Goal: Task Accomplishment & Management: Complete application form

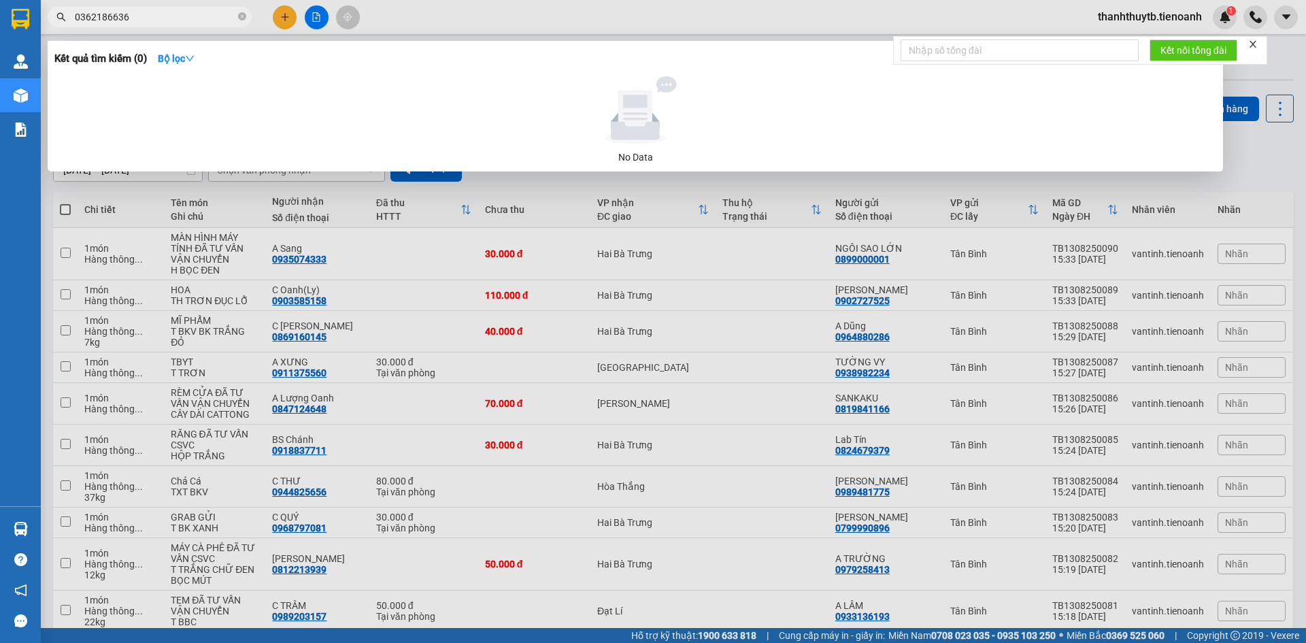
click at [162, 16] on input "0362186636" at bounding box center [155, 17] width 160 height 15
paste input "975150151"
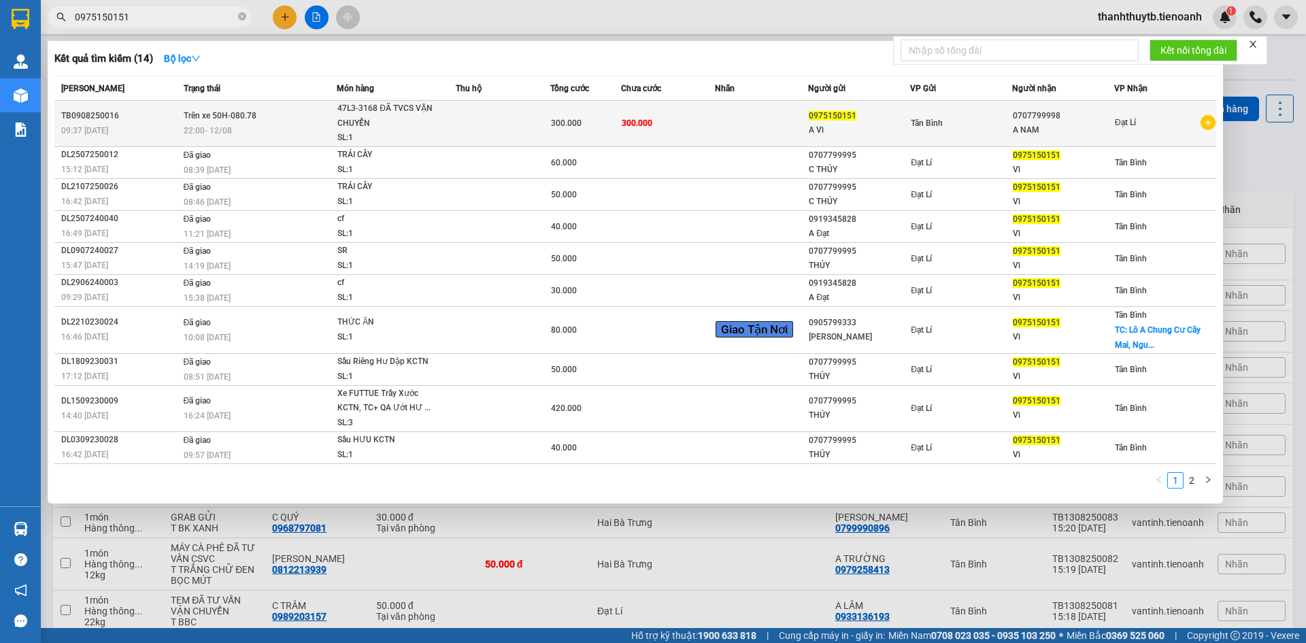
type input "0975150151"
click at [258, 131] on div "22:00 [DATE]" at bounding box center [260, 130] width 153 height 15
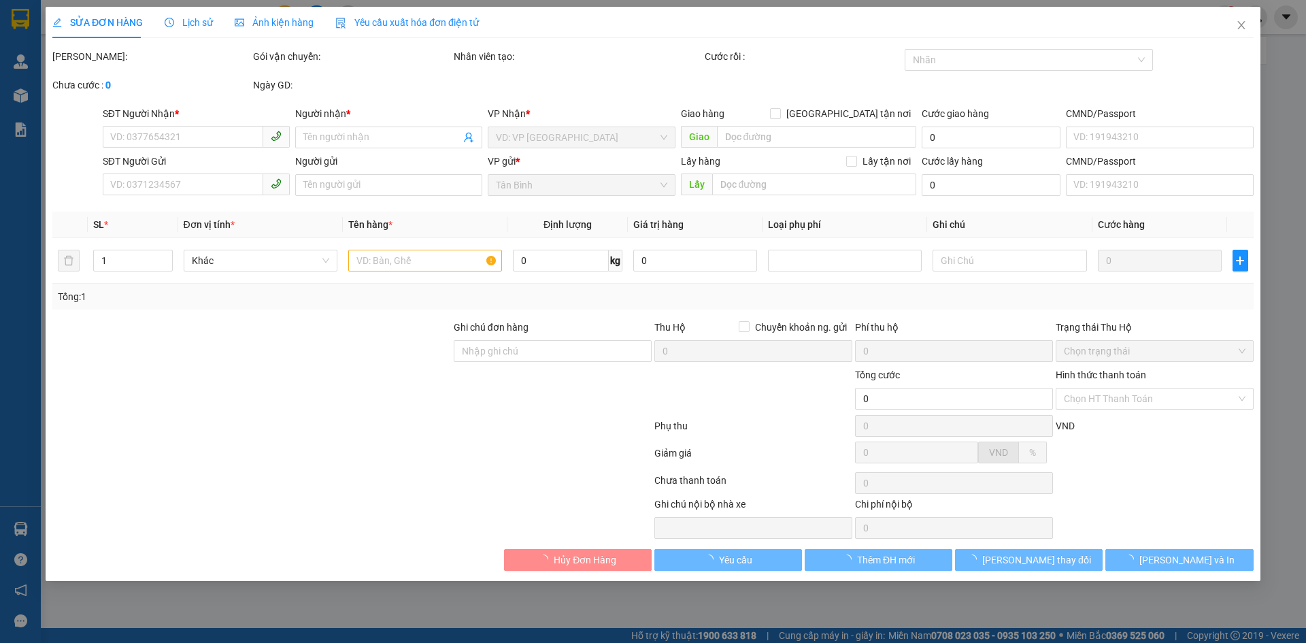
type input "0707799998"
type input "A NAM"
type input "0975150151"
type input "A Vĩ"
type input "300.000"
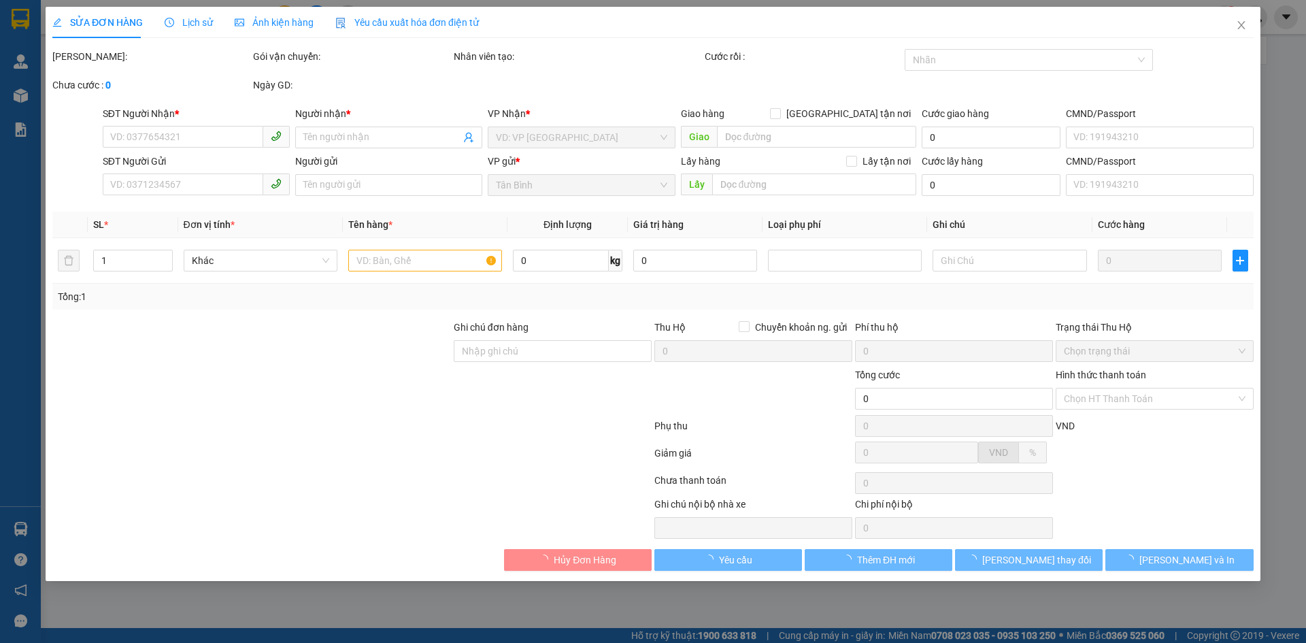
type input "300.000"
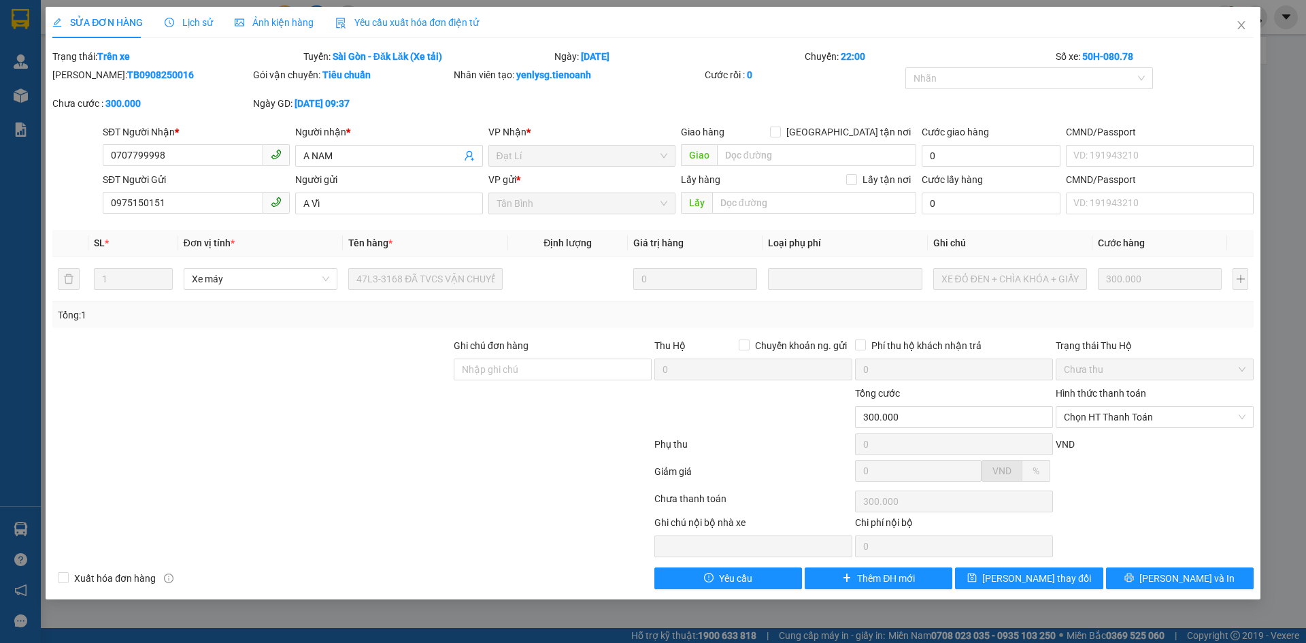
click at [198, 24] on span "Lịch sử" at bounding box center [189, 22] width 48 height 11
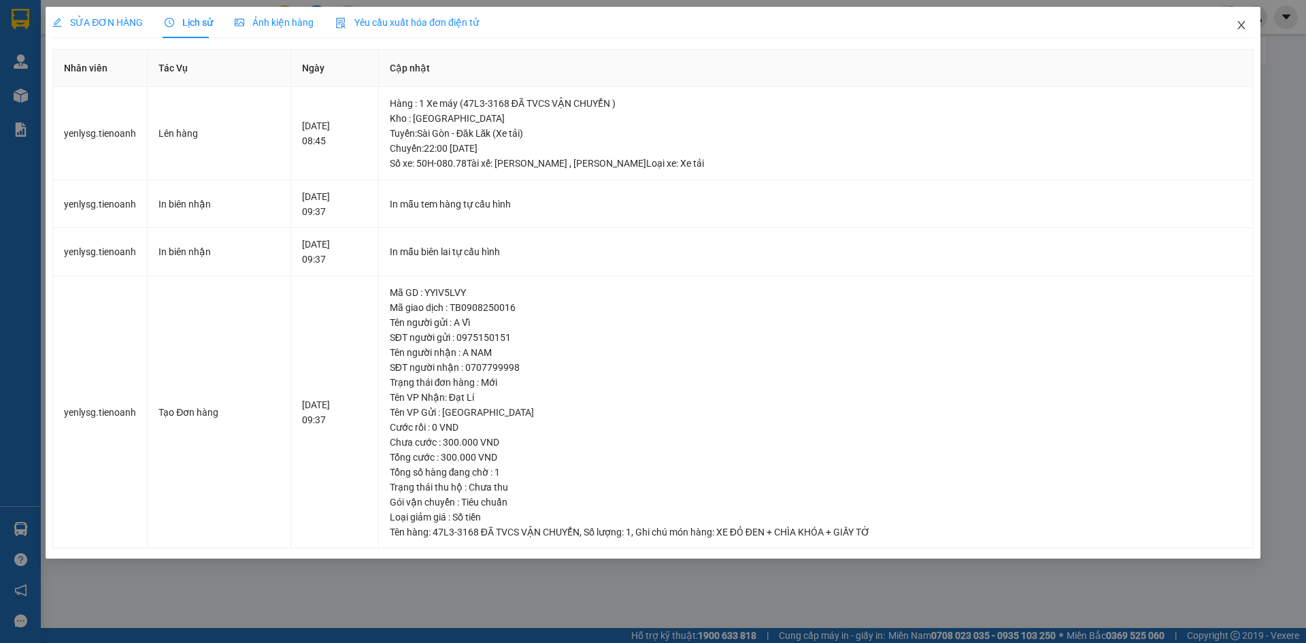
click at [1240, 29] on icon "close" at bounding box center [1241, 25] width 11 height 11
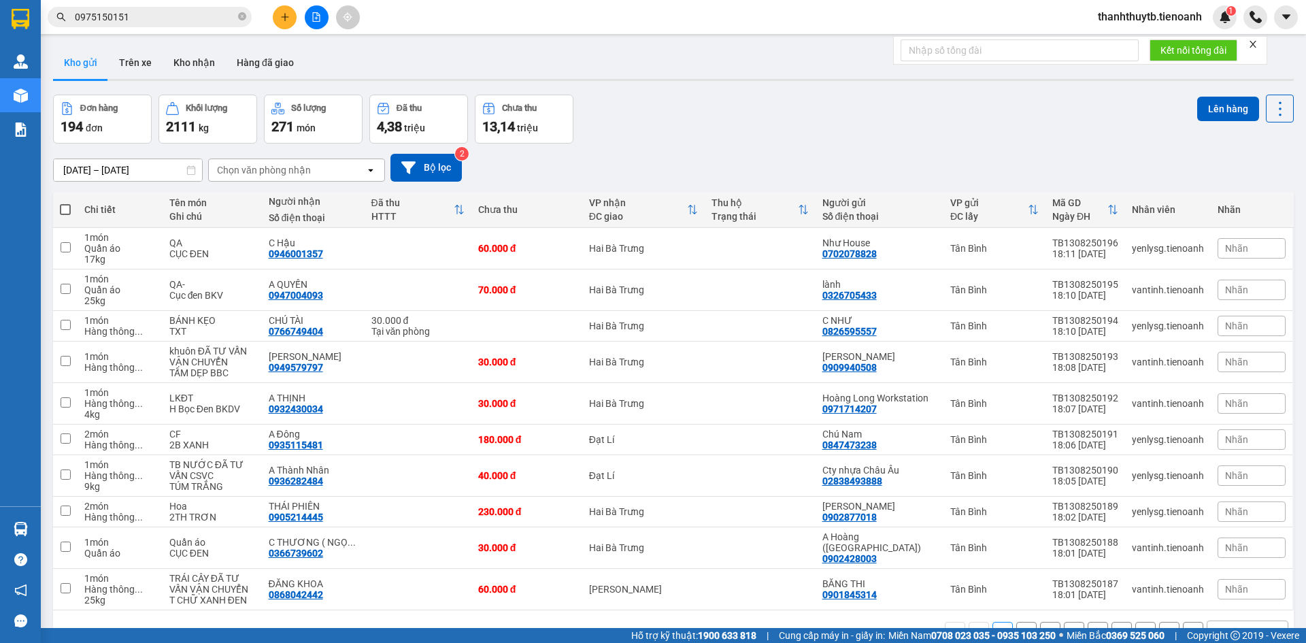
click at [207, 20] on input "0975150151" at bounding box center [155, 17] width 160 height 15
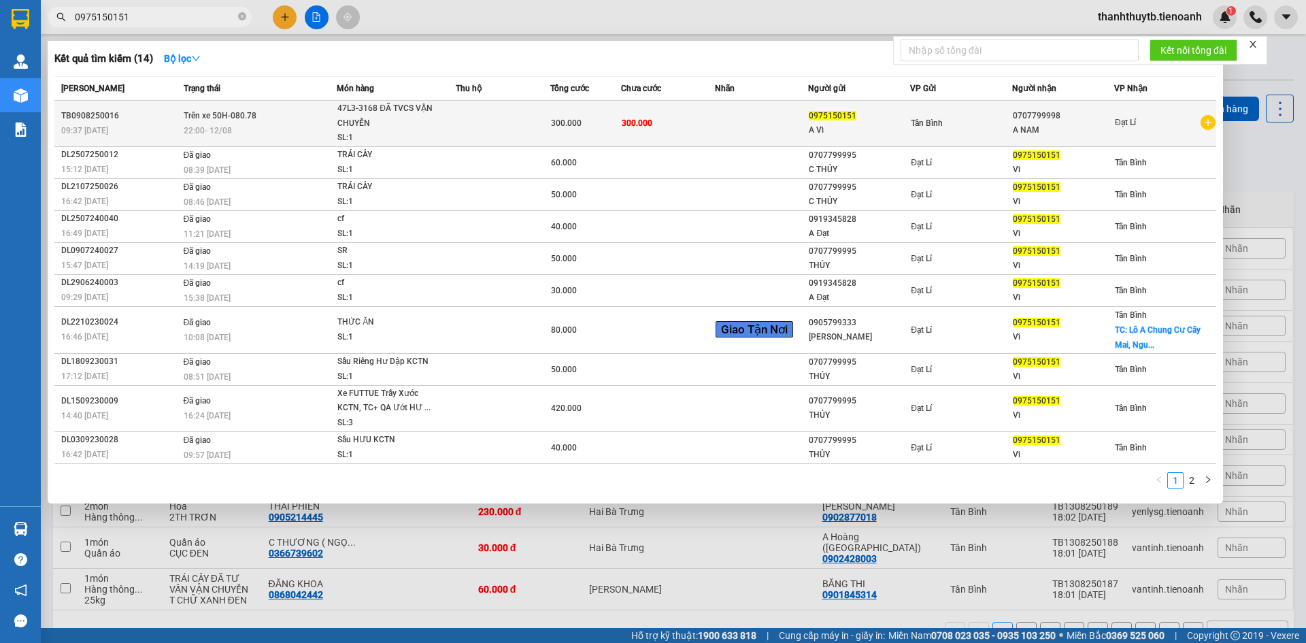
click at [282, 124] on div "22:00 [DATE]" at bounding box center [260, 130] width 153 height 15
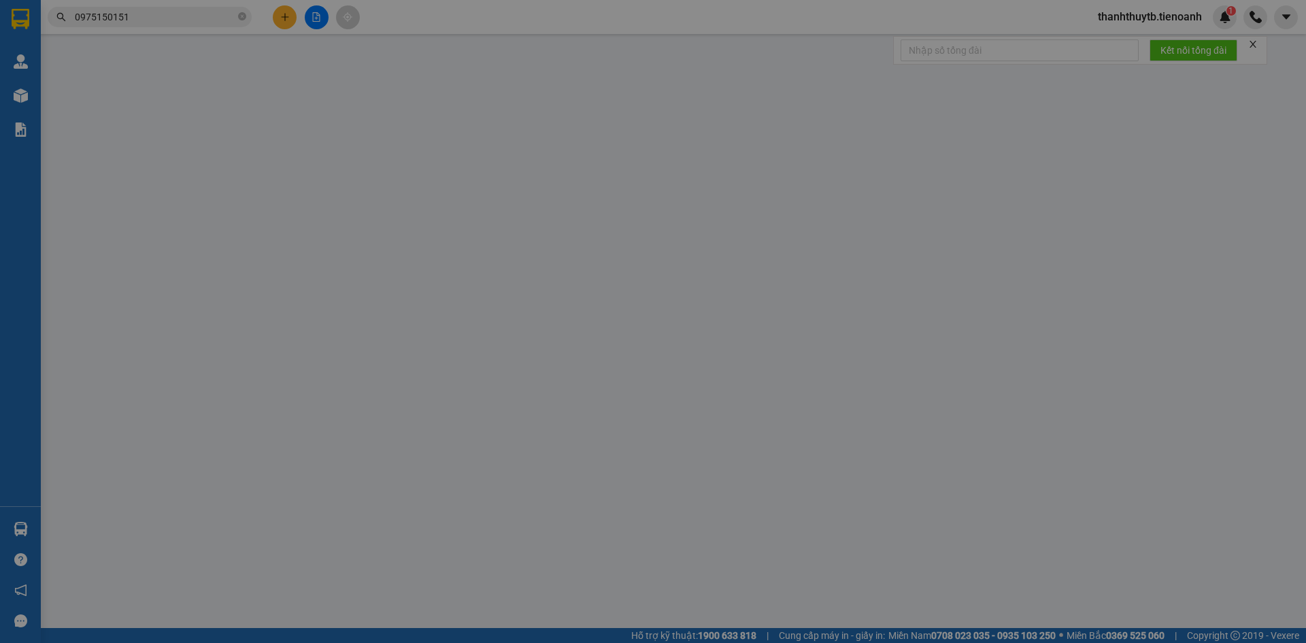
type input "0707799998"
type input "A NAM"
type input "0975150151"
type input "A Vĩ"
type input "300.000"
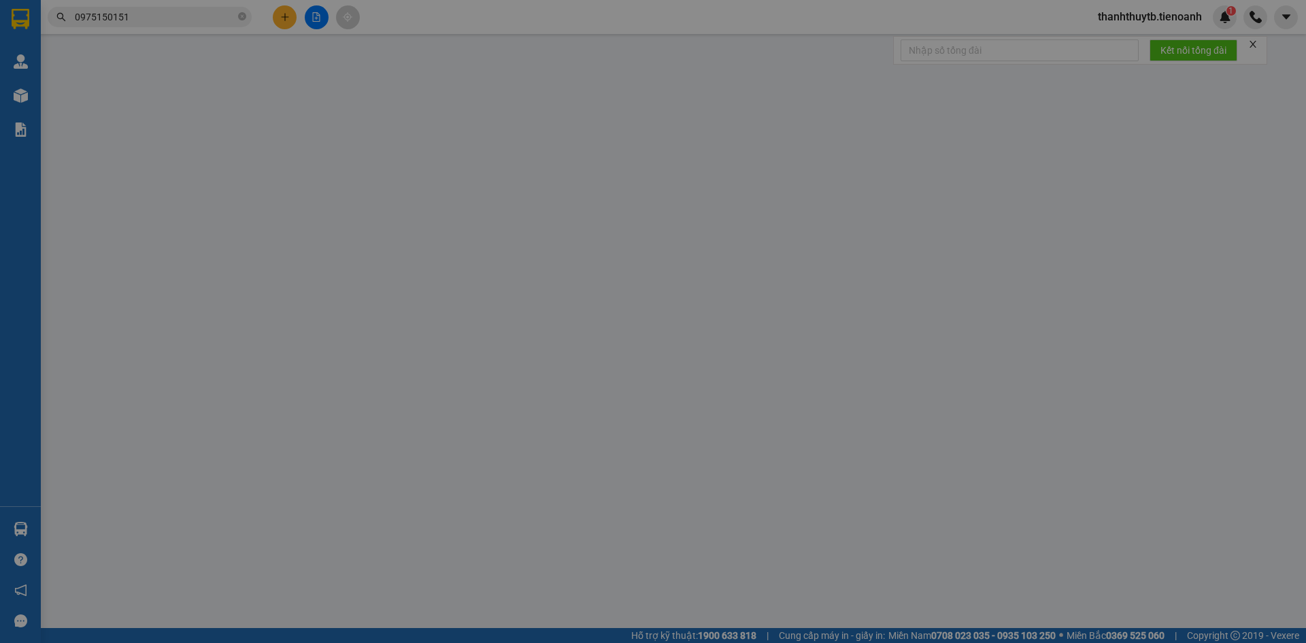
type input "300.000"
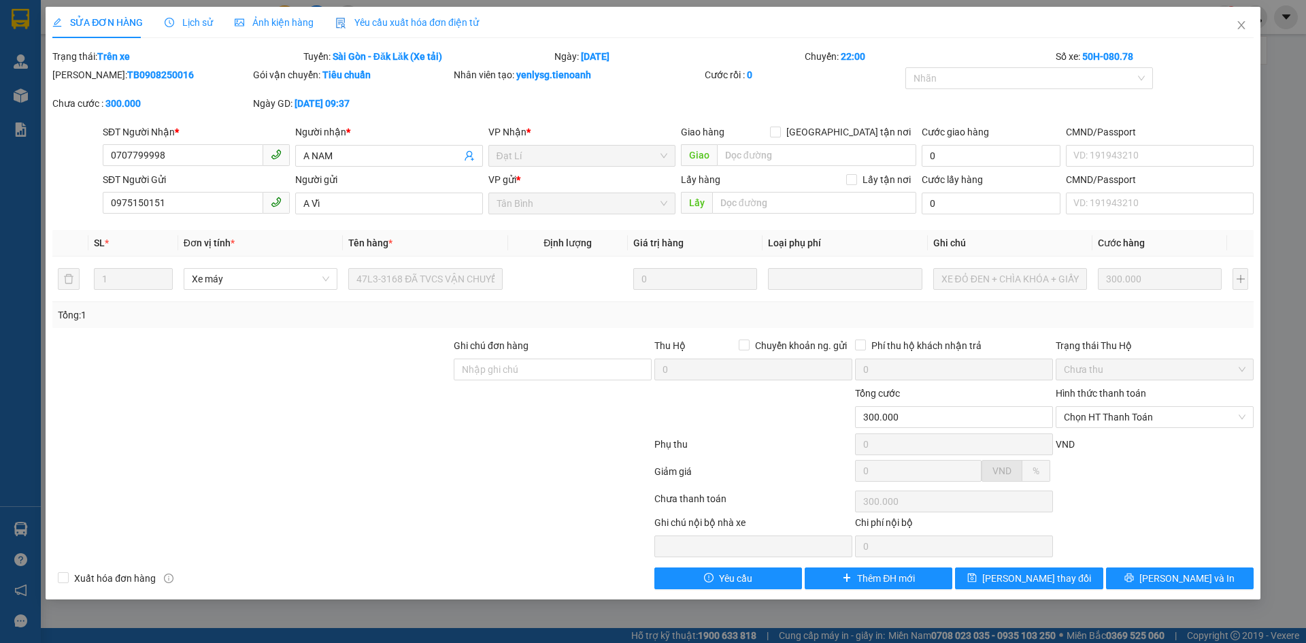
click at [190, 17] on span "Lịch sử" at bounding box center [189, 22] width 48 height 11
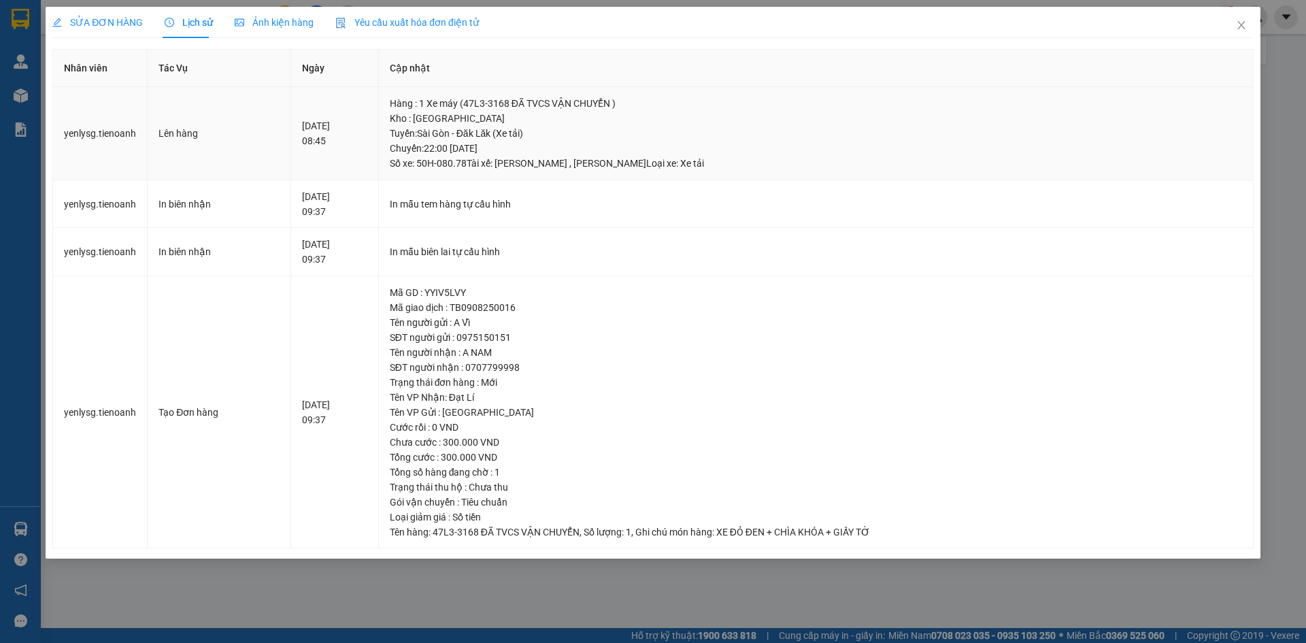
click at [687, 134] on div "Tuyến : [GEOGRAPHIC_DATA] - Đăk Lăk (Xe tải) Chuyến: 22:00 [DATE] Số xe: 50H-08…" at bounding box center [816, 148] width 852 height 45
click at [1243, 24] on icon "close" at bounding box center [1241, 25] width 11 height 11
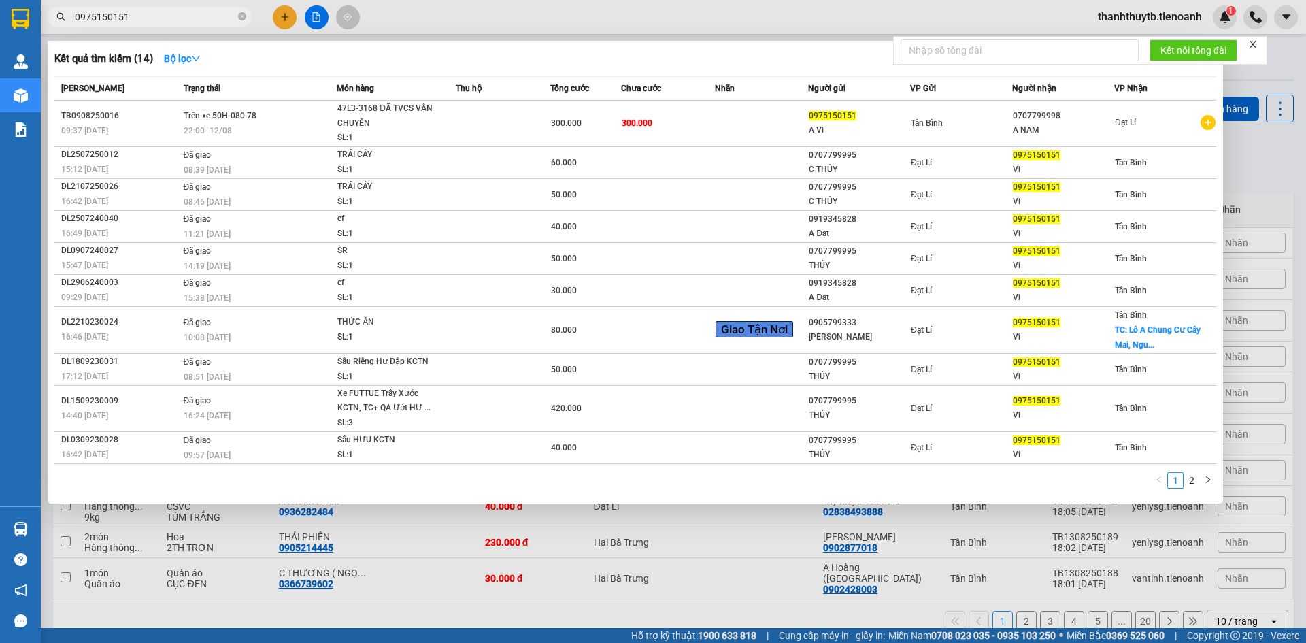
click at [221, 18] on input "0975150151" at bounding box center [155, 17] width 160 height 15
click at [649, 18] on div at bounding box center [653, 321] width 1306 height 643
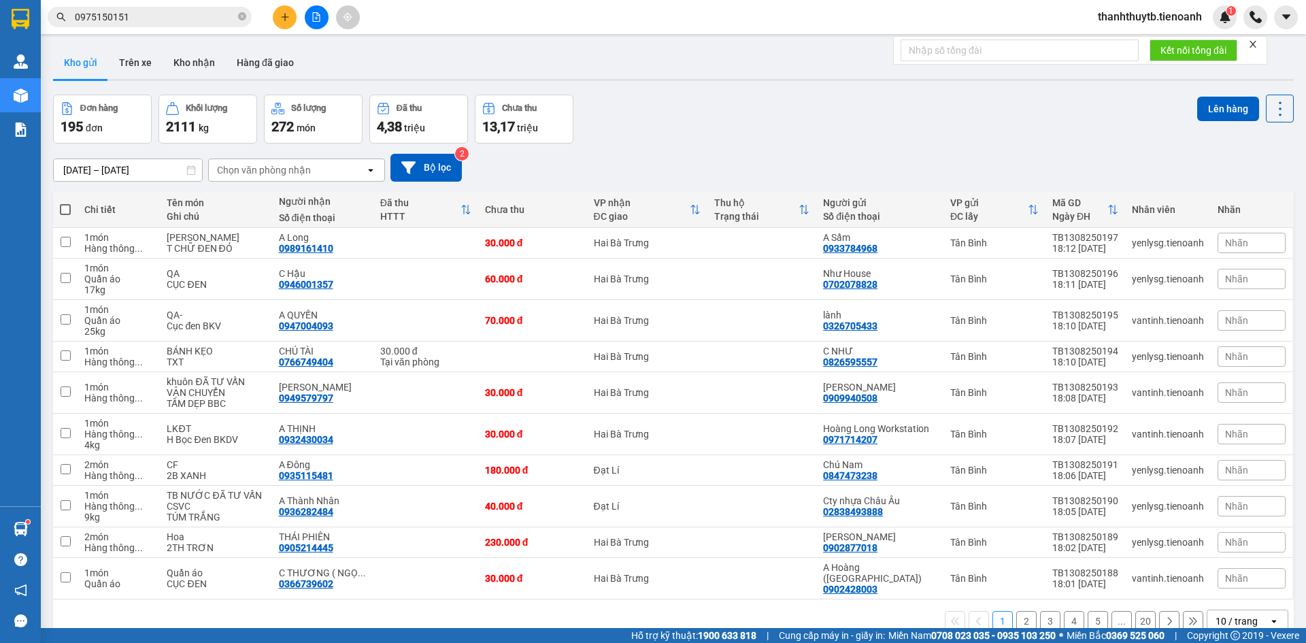
click at [193, 12] on input "0975150151" at bounding box center [155, 17] width 160 height 15
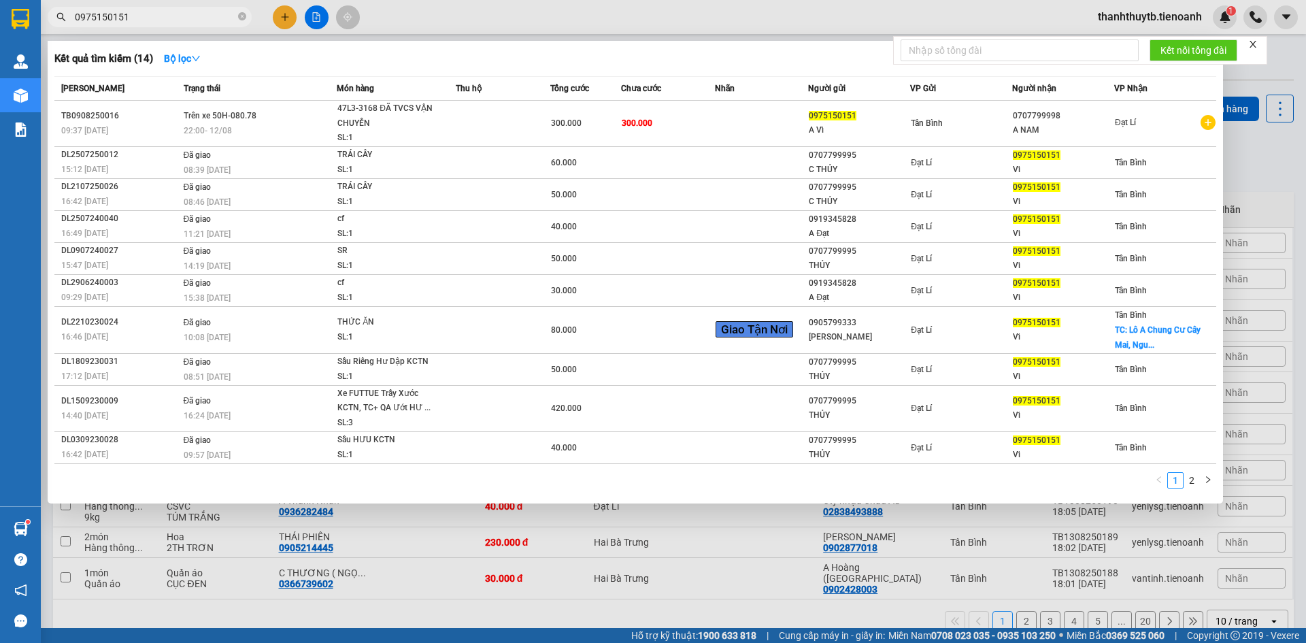
click at [490, 12] on div at bounding box center [653, 321] width 1306 height 643
click at [178, 18] on input "0975150151" at bounding box center [155, 17] width 160 height 15
click at [612, 25] on div at bounding box center [653, 321] width 1306 height 643
